Goal: Leave review/rating: Share an evaluation or opinion about a product, service, or content

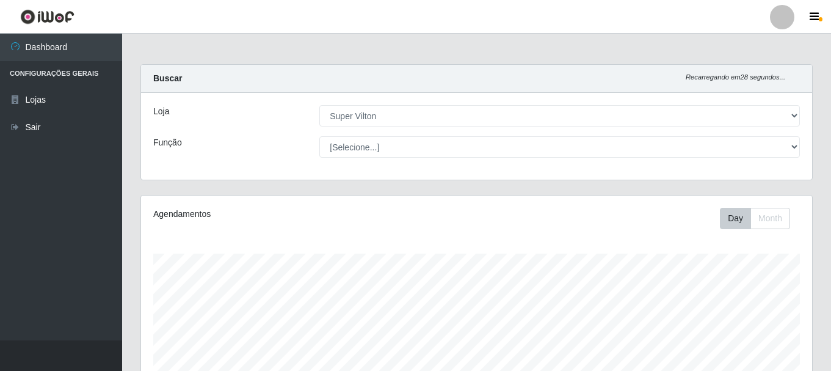
select select "379"
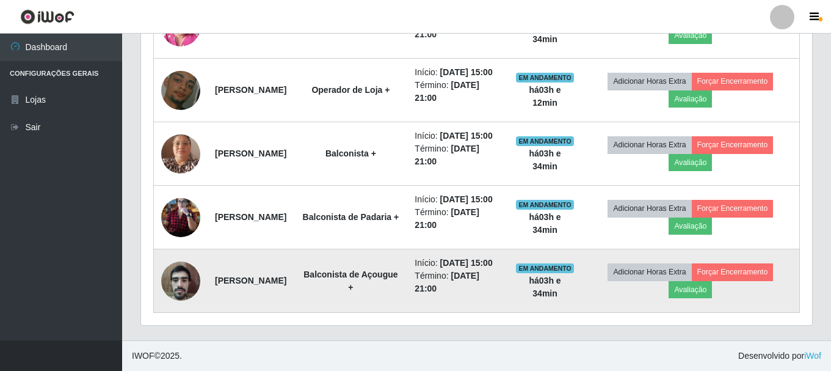
scroll to position [544, 0]
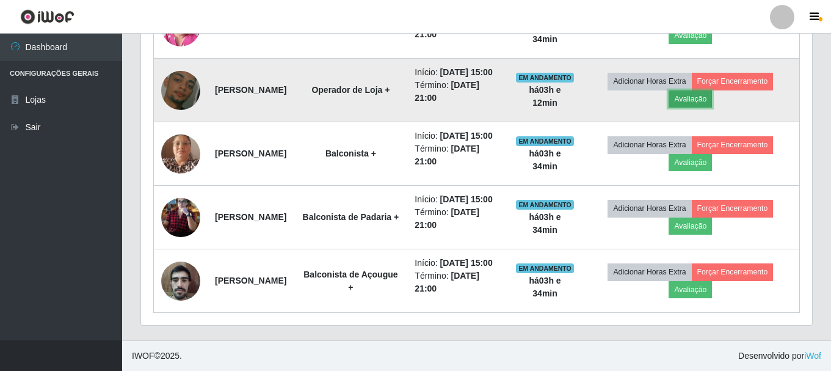
click at [701, 108] on button "Avaliação" at bounding box center [690, 98] width 43 height 17
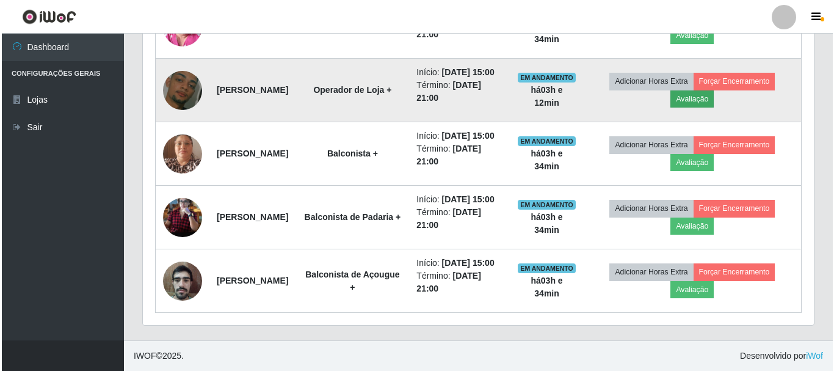
scroll to position [254, 665]
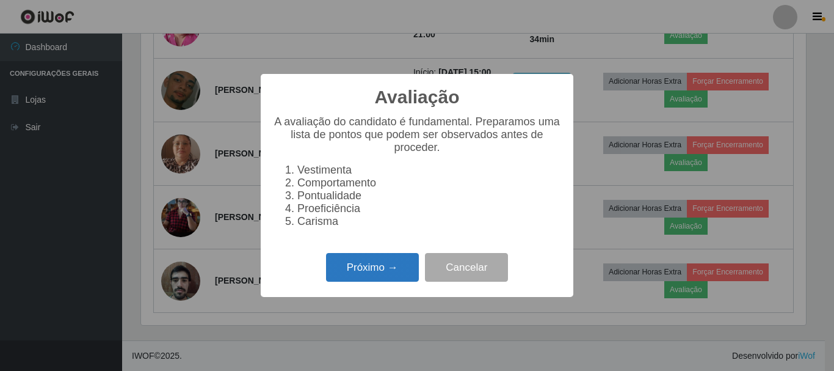
click at [376, 270] on button "Próximo →" at bounding box center [372, 267] width 93 height 29
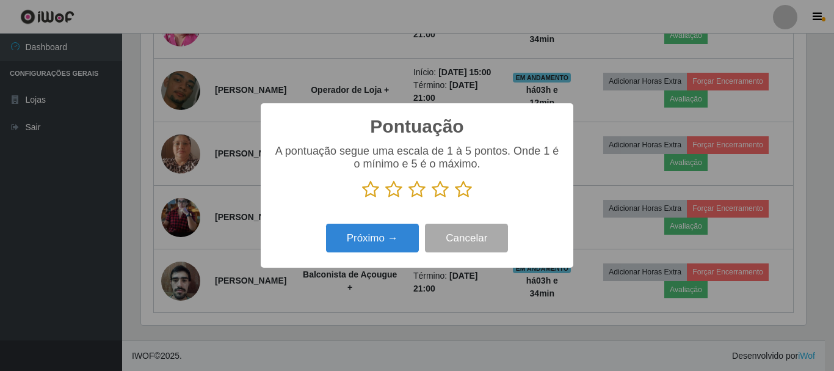
scroll to position [610600, 610188]
click at [373, 192] on icon at bounding box center [370, 189] width 17 height 18
click at [362, 199] on input "radio" at bounding box center [362, 199] width 0 height 0
click at [370, 236] on button "Próximo →" at bounding box center [372, 238] width 93 height 29
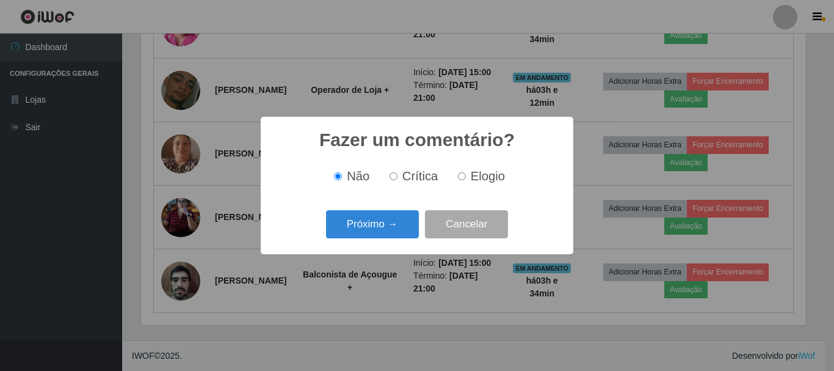
click at [403, 176] on label "Crítica" at bounding box center [412, 176] width 54 height 14
click at [398, 176] on input "Crítica" at bounding box center [394, 176] width 8 height 8
radio input "true"
click at [376, 228] on button "Próximo →" at bounding box center [372, 224] width 93 height 29
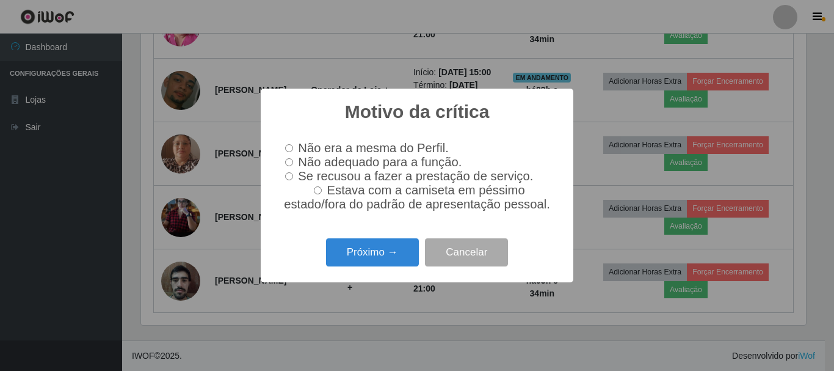
click at [294, 162] on label "Não adequado para a função." at bounding box center [370, 162] width 181 height 14
click at [293, 162] on input "Não adequado para a função." at bounding box center [289, 162] width 8 height 8
radio input "true"
click at [291, 180] on input "Se recusou a fazer a prestação de serviço." at bounding box center [289, 176] width 8 height 8
radio input "true"
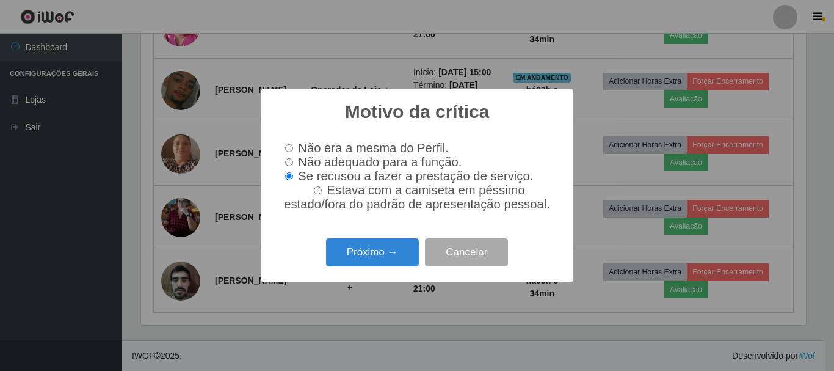
click at [285, 165] on input "Não adequado para a função." at bounding box center [289, 162] width 8 height 8
radio input "true"
click at [394, 257] on button "Próximo →" at bounding box center [372, 252] width 93 height 29
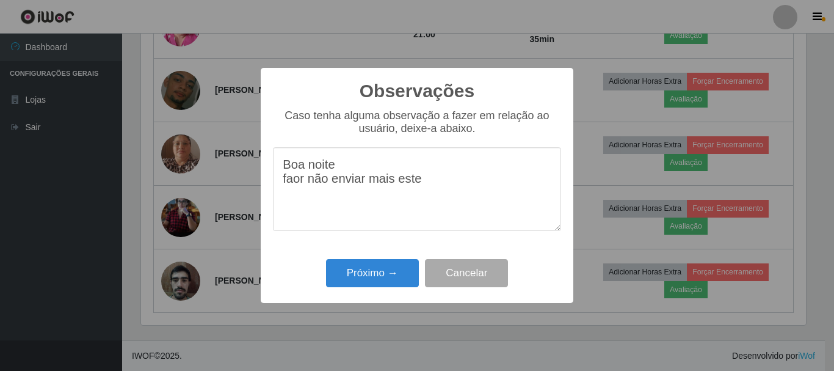
click at [296, 189] on textarea "Boa noite faor não enviar mais este" at bounding box center [417, 189] width 288 height 84
click at [430, 186] on textarea "Boa noite favor não enviar mais este" at bounding box center [417, 189] width 288 height 84
drag, startPoint x: 397, startPoint y: 206, endPoint x: 392, endPoint y: 221, distance: 14.9
click at [392, 221] on textarea "Boa noite favor não enviar mais este rapaz, o mesmo sempre chega a trassado" at bounding box center [417, 189] width 288 height 84
click at [415, 209] on textarea "Boa noite favor não enviar mais este rapaz, o mesmo sempre chega a trasado" at bounding box center [417, 189] width 288 height 84
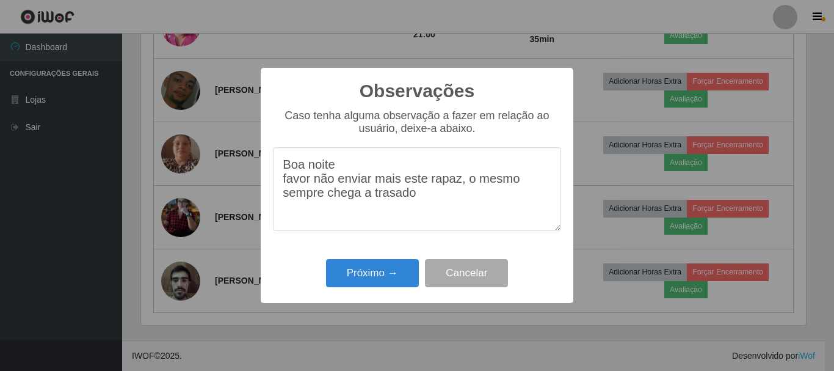
drag, startPoint x: 389, startPoint y: 204, endPoint x: 373, endPoint y: 205, distance: 15.9
click at [373, 205] on textarea "Boa noite favor não enviar mais este rapaz, o mesmo sempre chega a trasado" at bounding box center [417, 189] width 288 height 84
click at [369, 204] on textarea "Boa noite favor não enviar mais este rapaz, o mesmo sempre chega a atrasado" at bounding box center [417, 189] width 288 height 84
click at [428, 205] on textarea "Boa noite favor não enviar mais este rapaz, o mesmo sempre chega atrasado" at bounding box center [417, 189] width 288 height 84
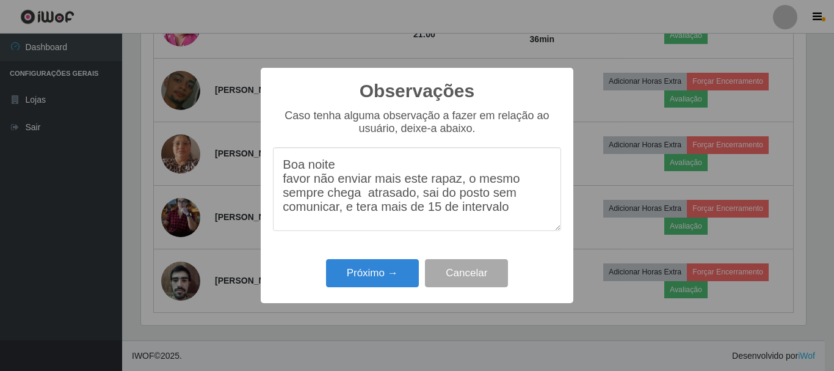
drag, startPoint x: 360, startPoint y: 222, endPoint x: 354, endPoint y: 220, distance: 6.4
click at [354, 220] on textarea "Boa noite favor não enviar mais este rapaz, o mesmo sempre chega atrasado, sai …" at bounding box center [417, 189] width 288 height 84
click at [363, 220] on textarea "Boa noite favor não enviar mais este rapaz, o mesmo sempre chega atrasado, sai …" at bounding box center [417, 189] width 288 height 84
click at [502, 221] on textarea "Boa noite favor não enviar mais este rapaz, o mesmo sempre chega atrasado, sai …" at bounding box center [417, 189] width 288 height 84
type textarea "Boa noite favor não enviar mais este rapaz, o mesmo sempre chega atrasado, sai …"
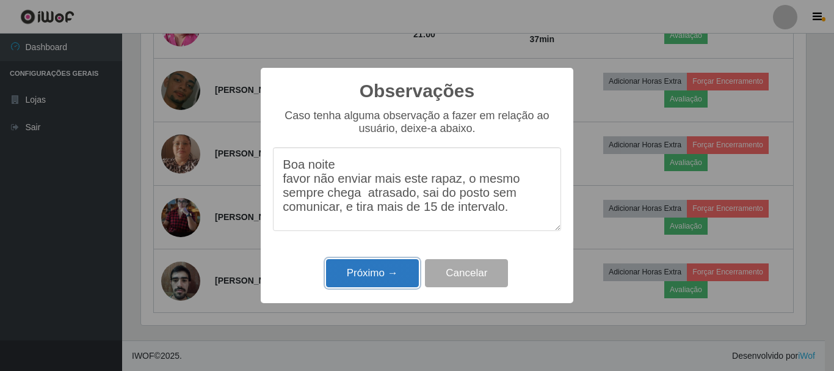
click at [354, 272] on button "Próximo →" at bounding box center [372, 273] width 93 height 29
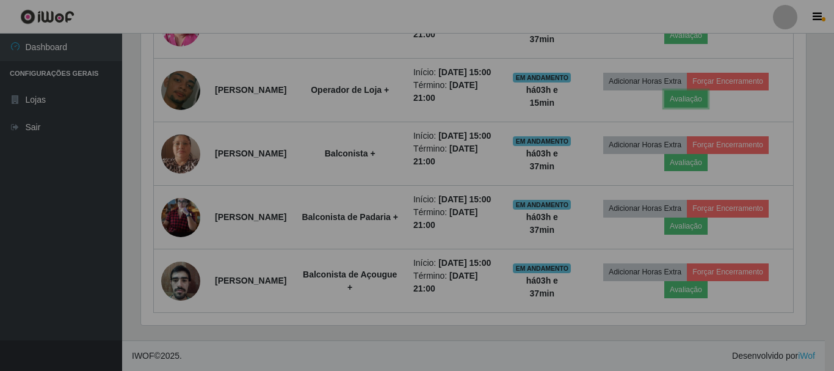
scroll to position [254, 671]
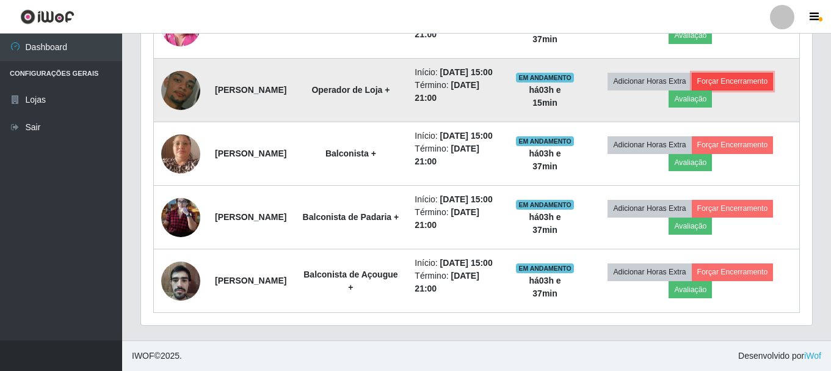
click at [740, 90] on button "Forçar Encerramento" at bounding box center [733, 81] width 82 height 17
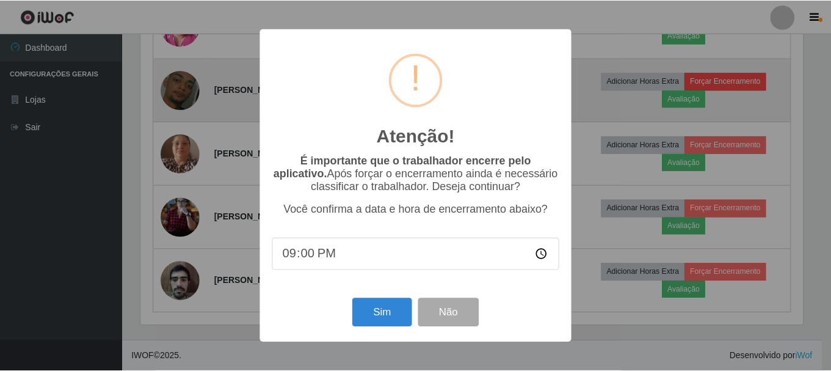
scroll to position [254, 665]
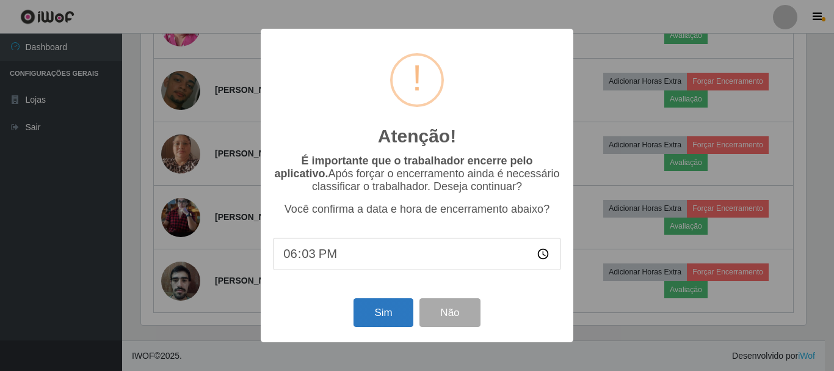
type input "18:30"
click at [387, 310] on button "Sim" at bounding box center [383, 312] width 59 height 29
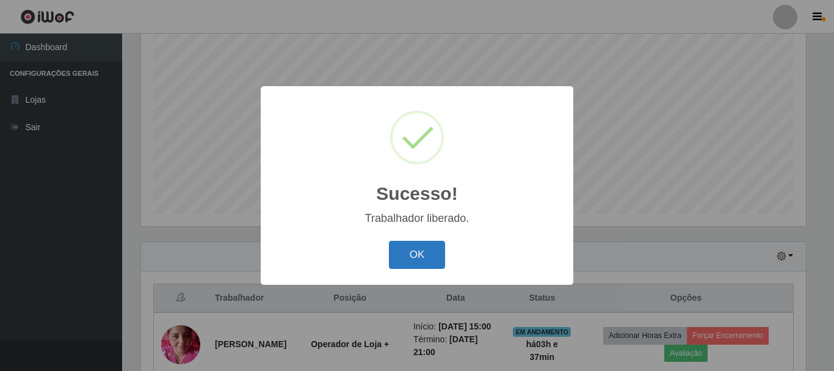
click at [410, 262] on button "OK" at bounding box center [417, 255] width 57 height 29
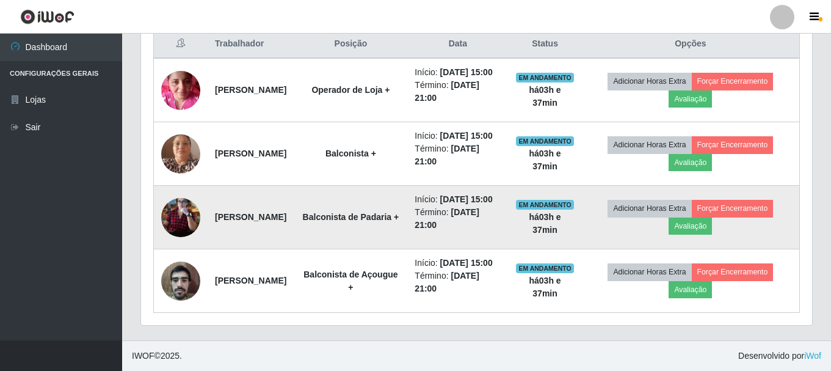
scroll to position [528, 0]
